Goal: Task Accomplishment & Management: Use online tool/utility

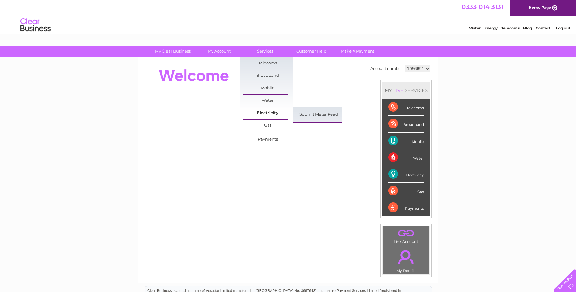
click at [267, 111] on link "Electricity" at bounding box center [268, 113] width 50 height 12
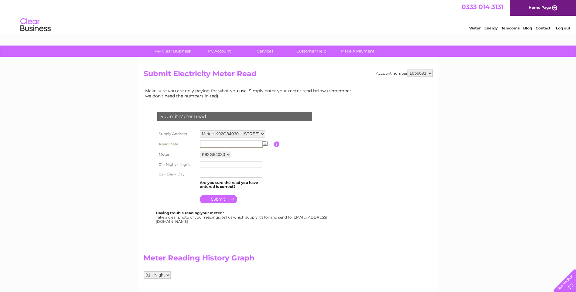
click at [205, 143] on input "text" at bounding box center [231, 144] width 63 height 7
click at [266, 143] on img at bounding box center [265, 143] width 5 height 5
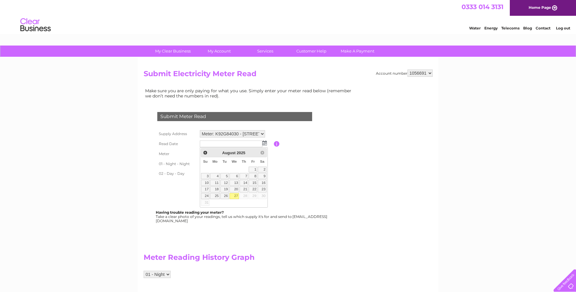
click at [236, 196] on link "27" at bounding box center [235, 196] width 10 height 6
type input "2025/08/27"
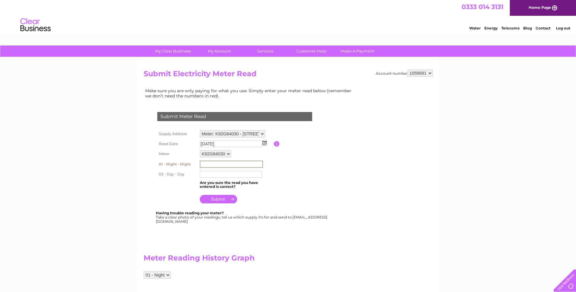
click at [209, 163] on input "text" at bounding box center [231, 164] width 63 height 7
type input "150990"
click at [207, 173] on input "text" at bounding box center [231, 174] width 63 height 7
type input "306283"
click at [221, 198] on input "submit" at bounding box center [218, 198] width 37 height 9
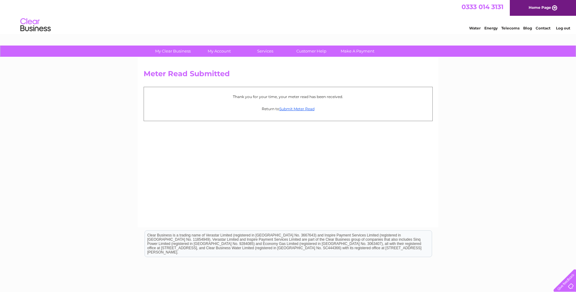
click at [563, 27] on link "Log out" at bounding box center [563, 28] width 14 height 5
